Goal: Navigation & Orientation: Find specific page/section

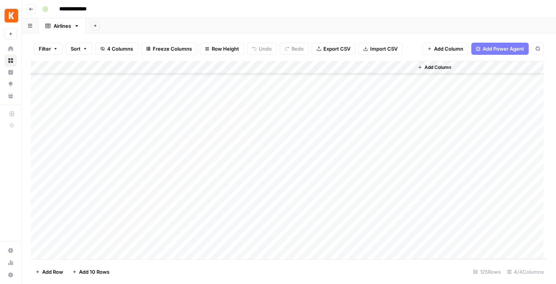
scroll to position [1442, 0]
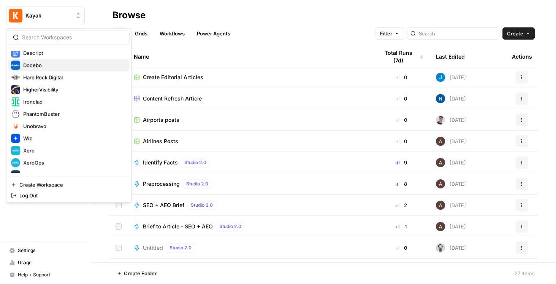
scroll to position [122, 0]
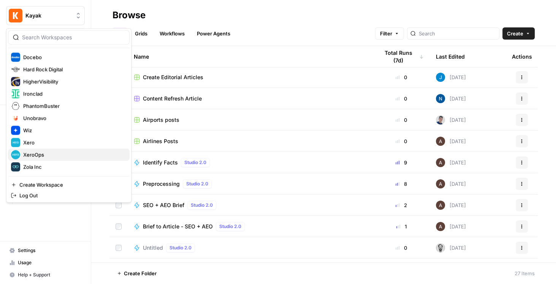
click at [58, 154] on span "XeroOps" at bounding box center [73, 155] width 100 height 8
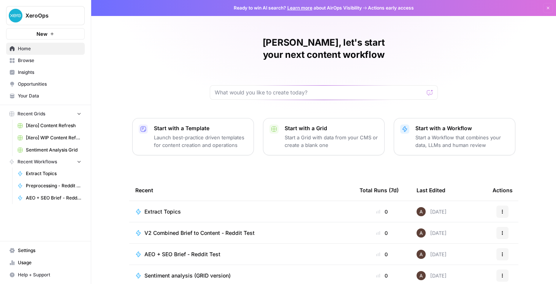
click at [58, 84] on span "Opportunities" at bounding box center [49, 84] width 63 height 7
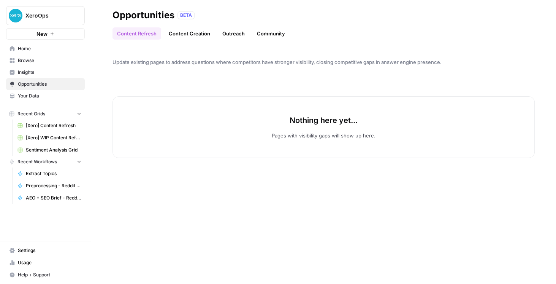
click at [55, 74] on span "Insights" at bounding box center [49, 72] width 63 height 7
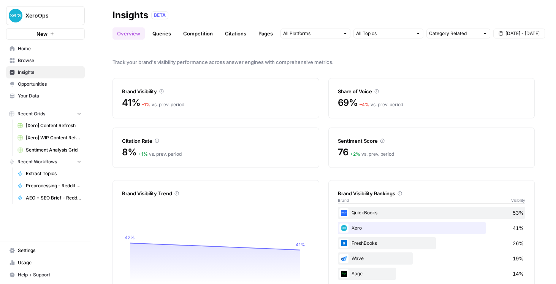
click at [151, 31] on link "Queries" at bounding box center [162, 33] width 28 height 12
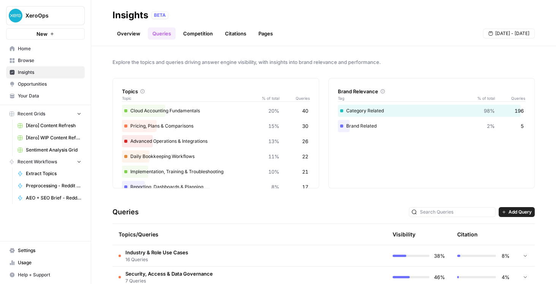
click at [197, 37] on link "Competition" at bounding box center [198, 33] width 39 height 12
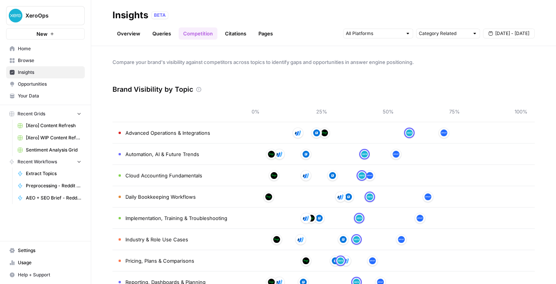
click at [135, 31] on link "Overview" at bounding box center [129, 33] width 32 height 12
